Goal: Transaction & Acquisition: Purchase product/service

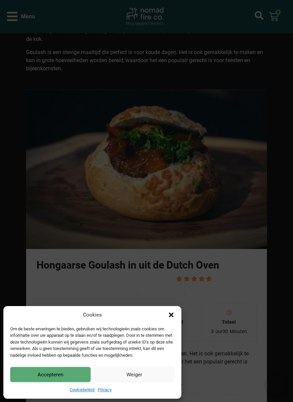
scroll to position [532, 0]
click at [170, 312] on icon "Dialog sluiten" at bounding box center [171, 315] width 7 height 7
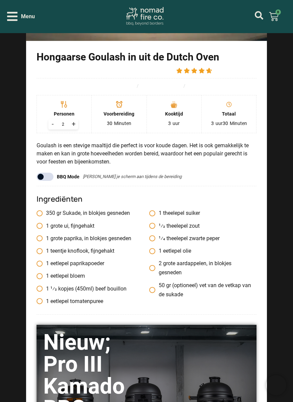
scroll to position [749, 0]
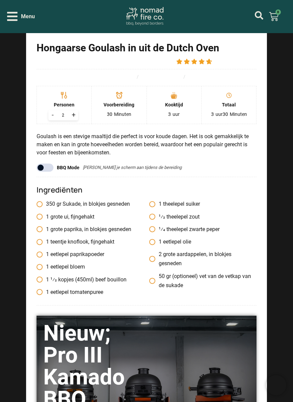
click at [76, 114] on div "+" at bounding box center [73, 115] width 9 height 10
click at [77, 117] on div "+" at bounding box center [73, 115] width 9 height 10
click at [77, 116] on div "+" at bounding box center [73, 115] width 9 height 10
click at [76, 120] on div "+" at bounding box center [73, 115] width 9 height 10
click at [73, 120] on div "+" at bounding box center [73, 115] width 9 height 10
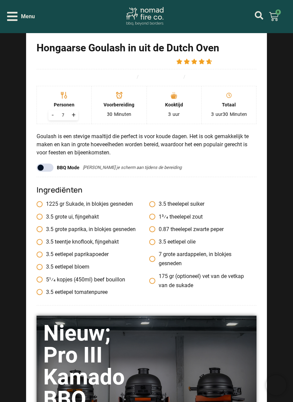
click at [74, 114] on div "+" at bounding box center [73, 115] width 9 height 10
click at [74, 118] on div "+" at bounding box center [73, 115] width 9 height 10
click at [74, 113] on div "+" at bounding box center [73, 115] width 9 height 10
type input "10"
